Goal: Information Seeking & Learning: Understand process/instructions

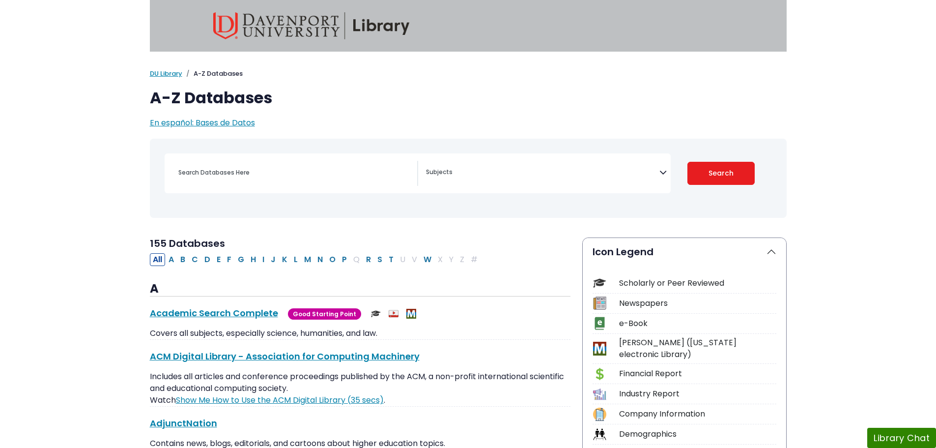
select select "Database Subject Filter"
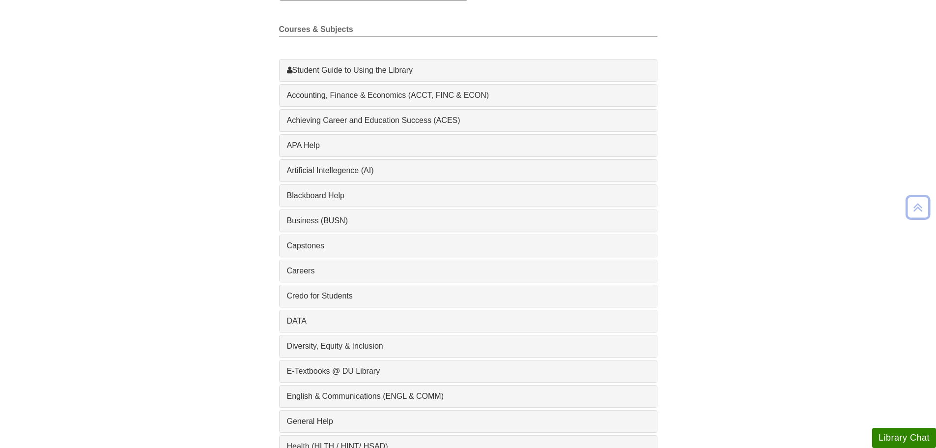
scroll to position [295, 0]
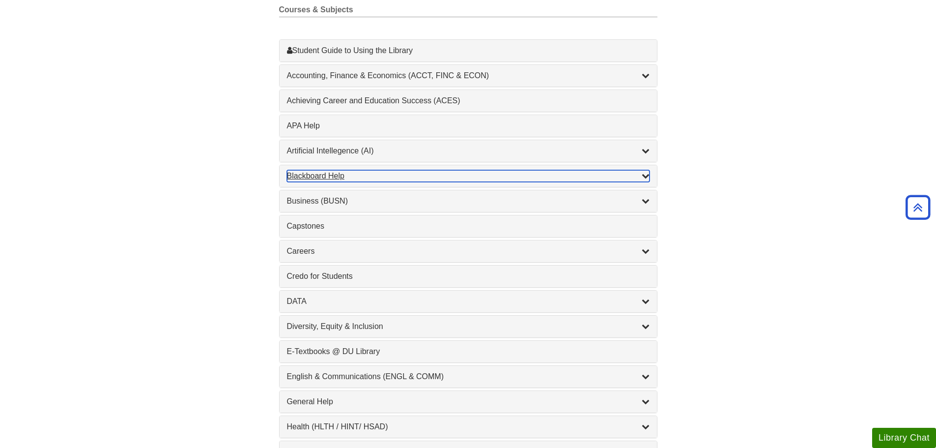
click at [345, 181] on div "Blackboard Help , 9 guides" at bounding box center [468, 176] width 363 height 12
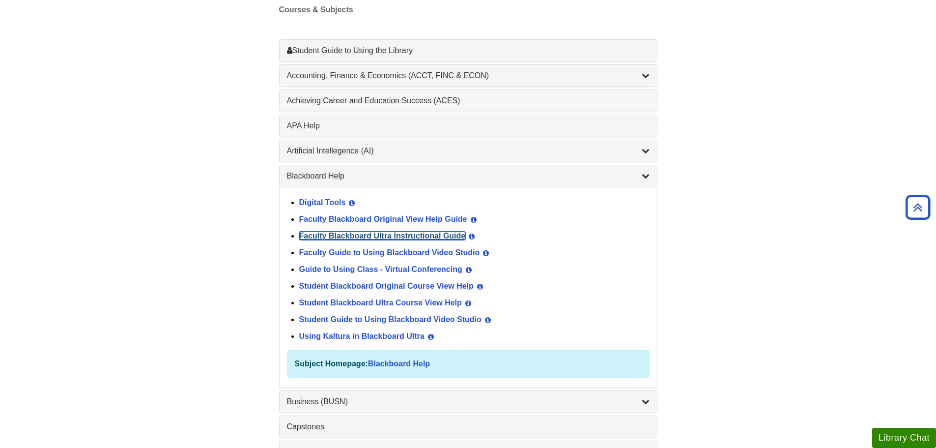
click at [418, 238] on link "Faculty Blackboard Ultra Instructional Guide" at bounding box center [382, 235] width 167 height 8
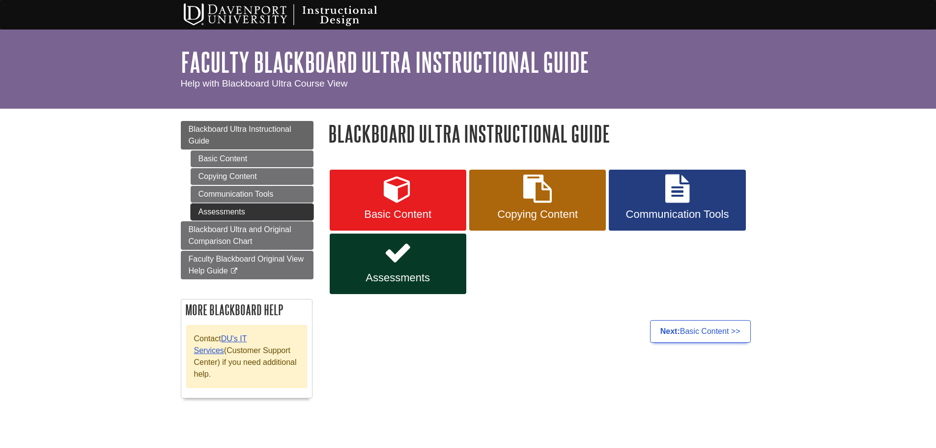
click at [268, 213] on link "Assessments" at bounding box center [252, 211] width 123 height 17
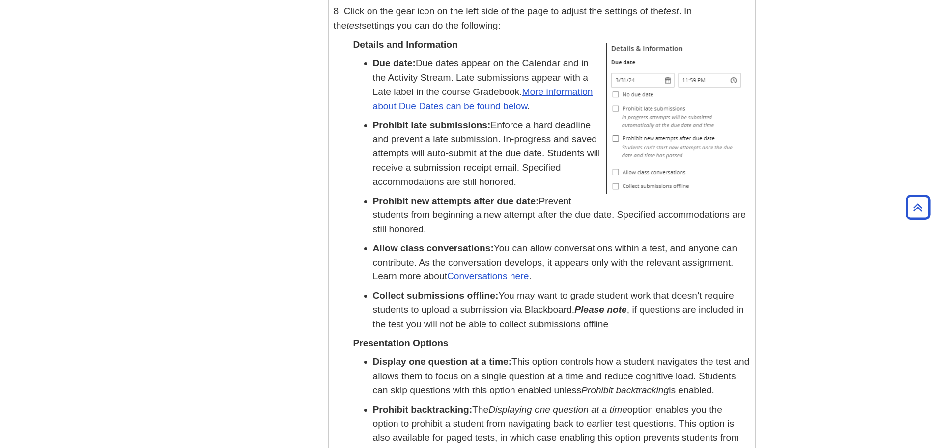
scroll to position [3391, 0]
